Goal: Check status: Check status

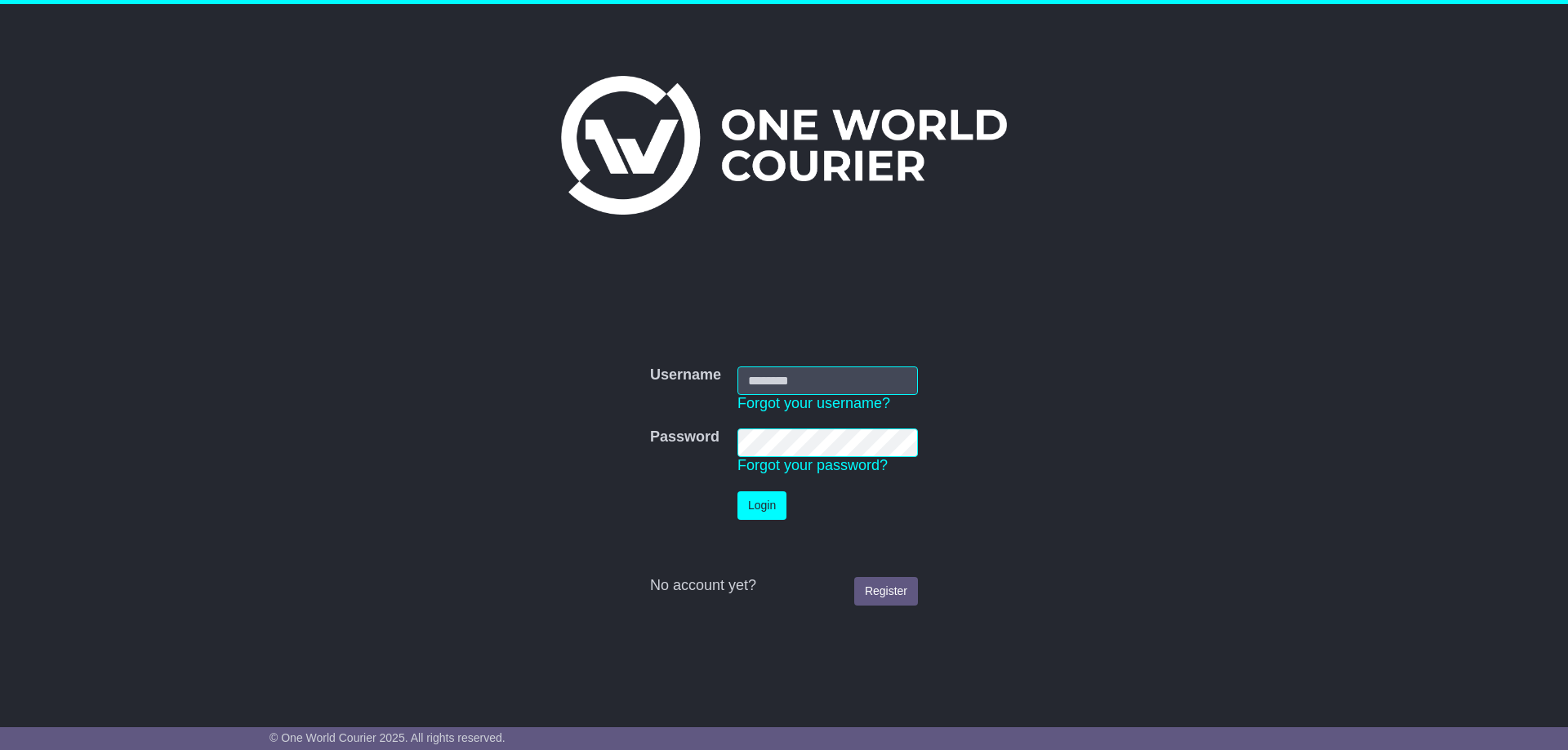
type input "**********"
click at [758, 499] on button "Login" at bounding box center [762, 506] width 49 height 29
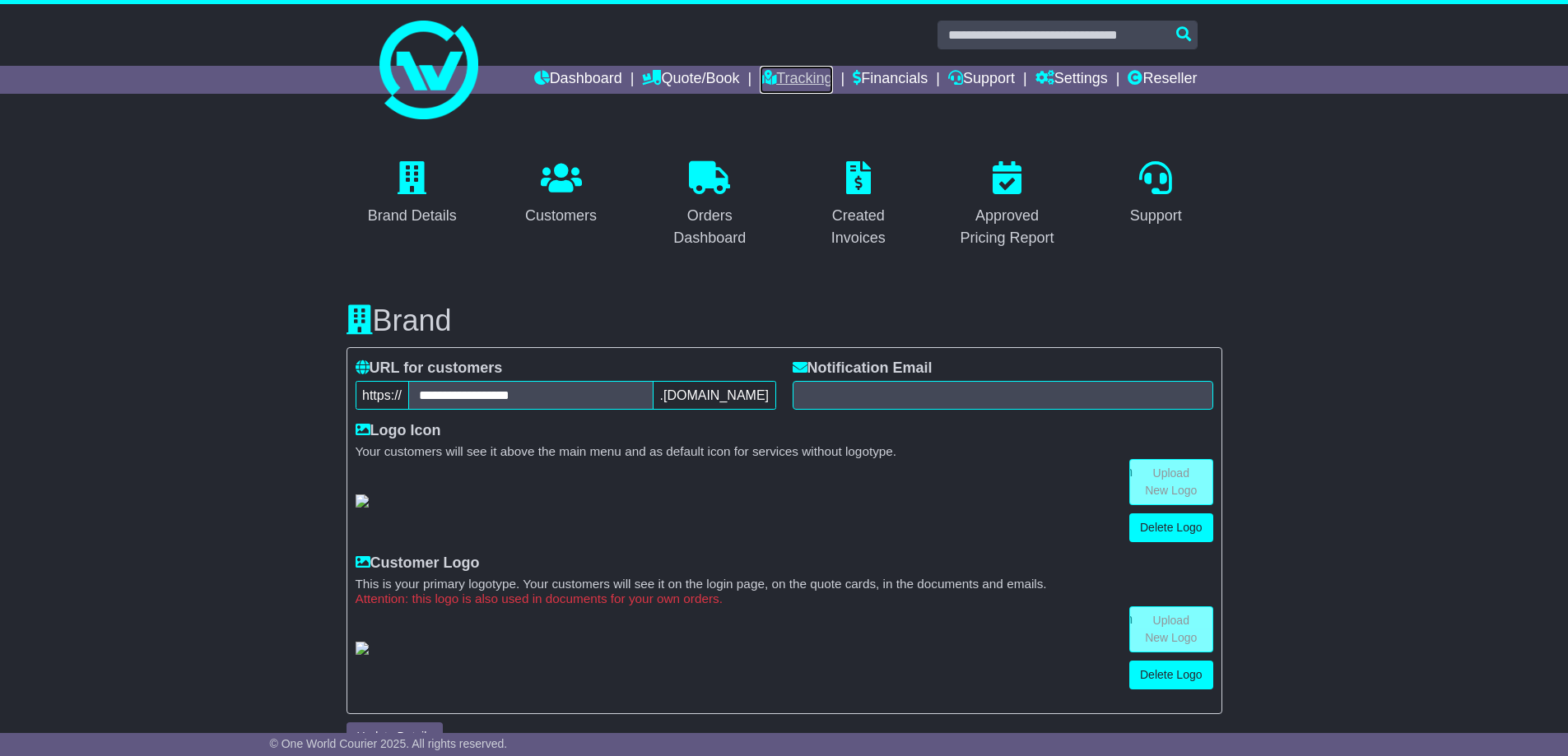
click at [781, 81] on link "Tracking" at bounding box center [796, 80] width 73 height 28
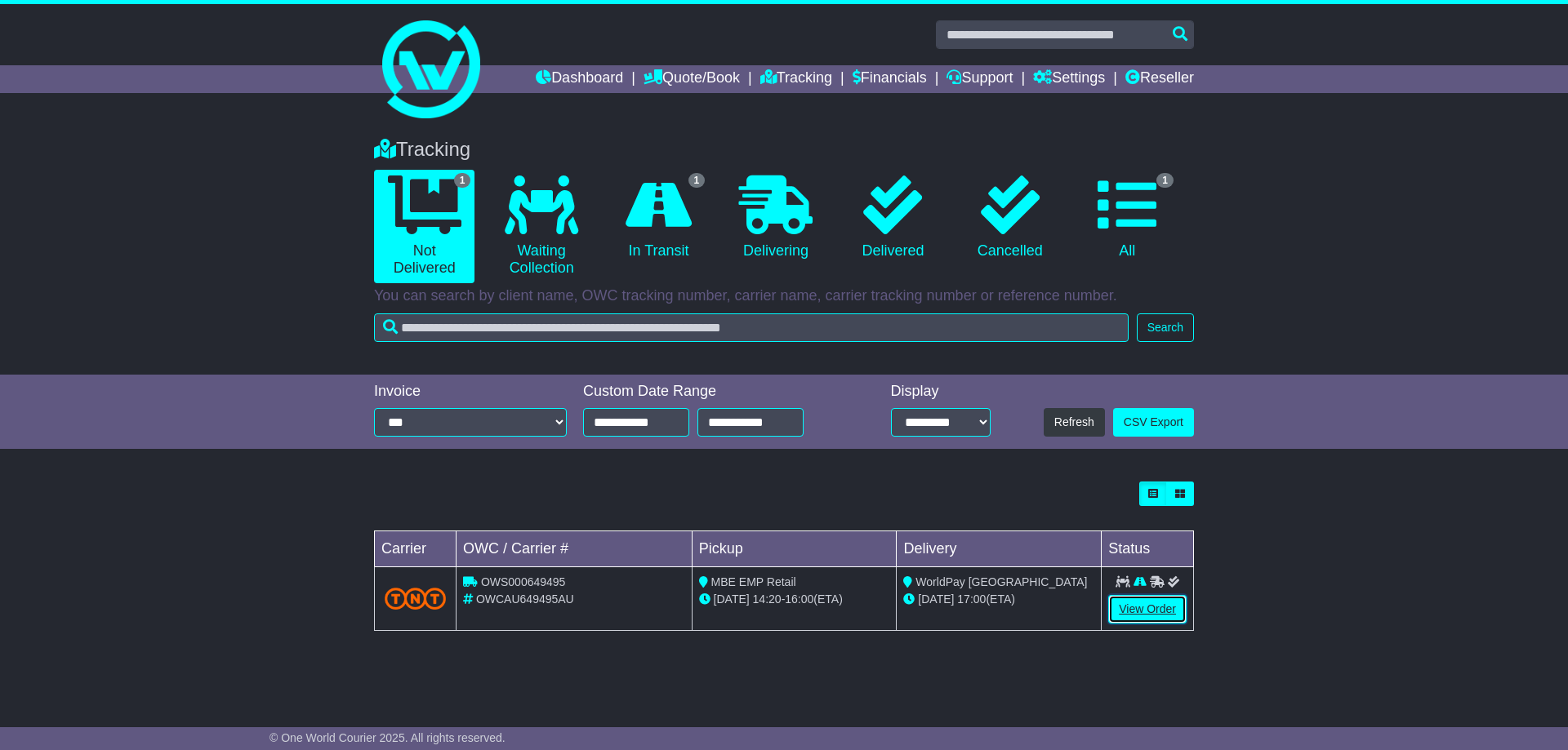
click at [1150, 606] on link "View Order" at bounding box center [1147, 610] width 78 height 29
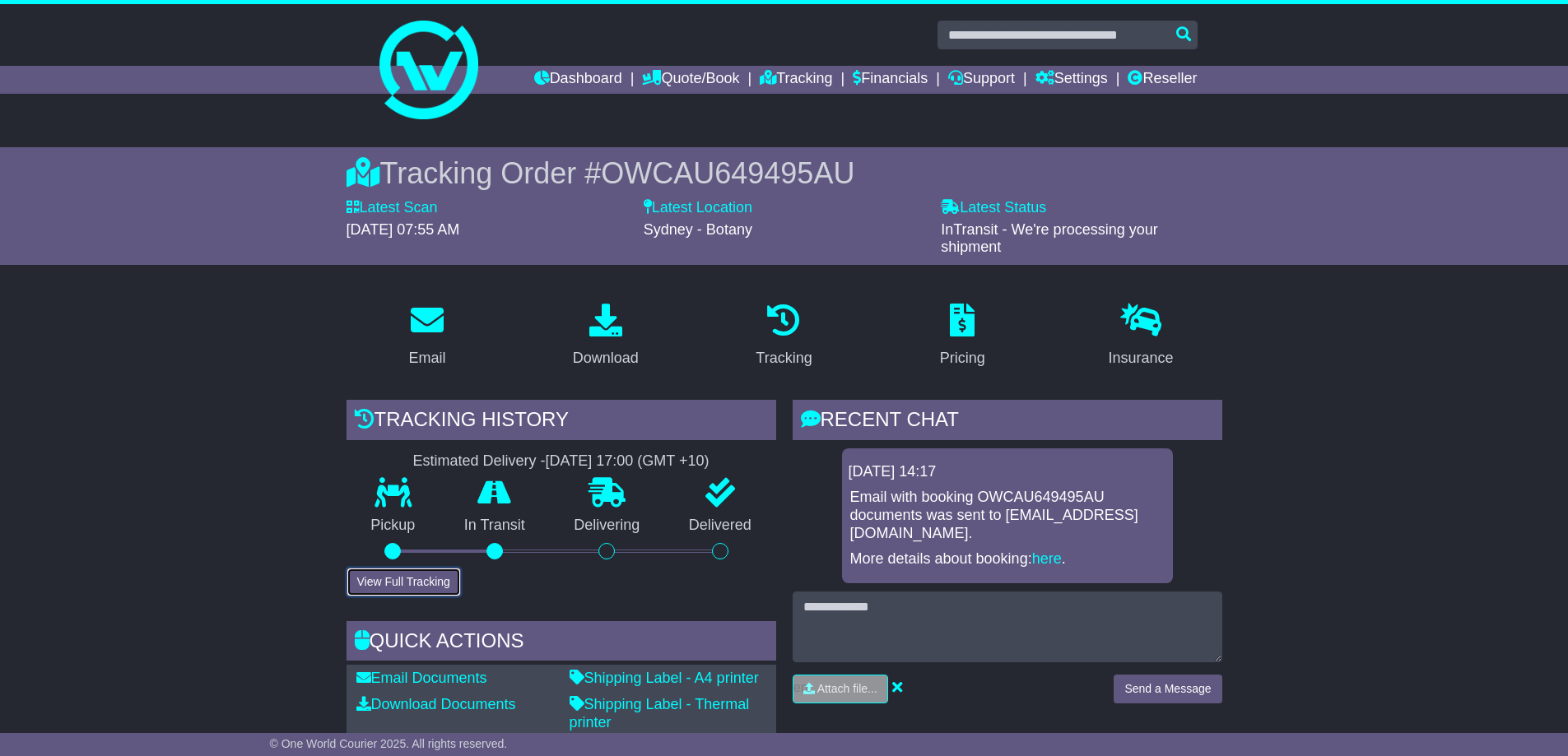
click at [444, 587] on button "View Full Tracking" at bounding box center [403, 582] width 114 height 29
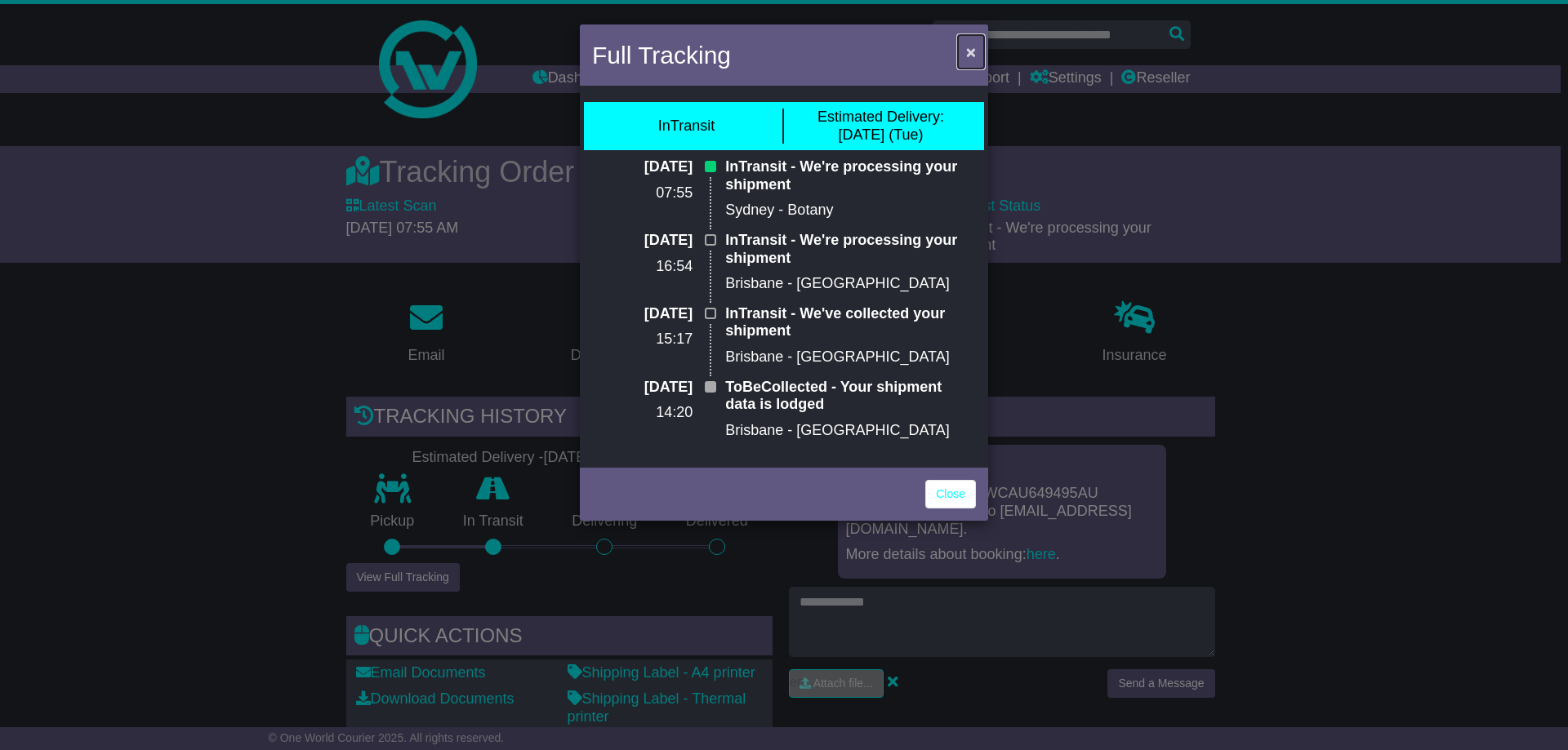
click at [979, 55] on button "×" at bounding box center [971, 52] width 26 height 34
